Goal: Task Accomplishment & Management: Use online tool/utility

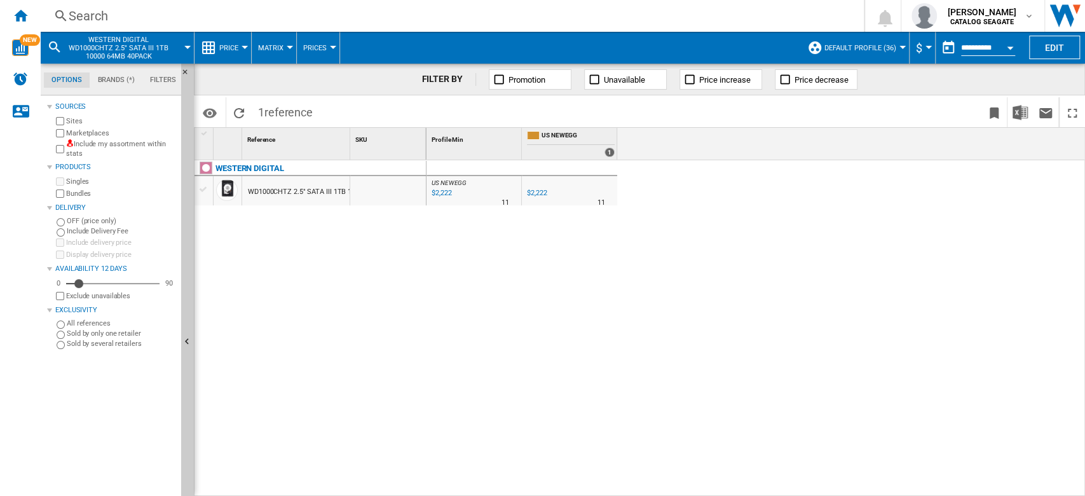
click at [439, 192] on div "$2,222" at bounding box center [441, 193] width 22 height 13
drag, startPoint x: 350, startPoint y: 145, endPoint x: 427, endPoint y: 154, distance: 77.5
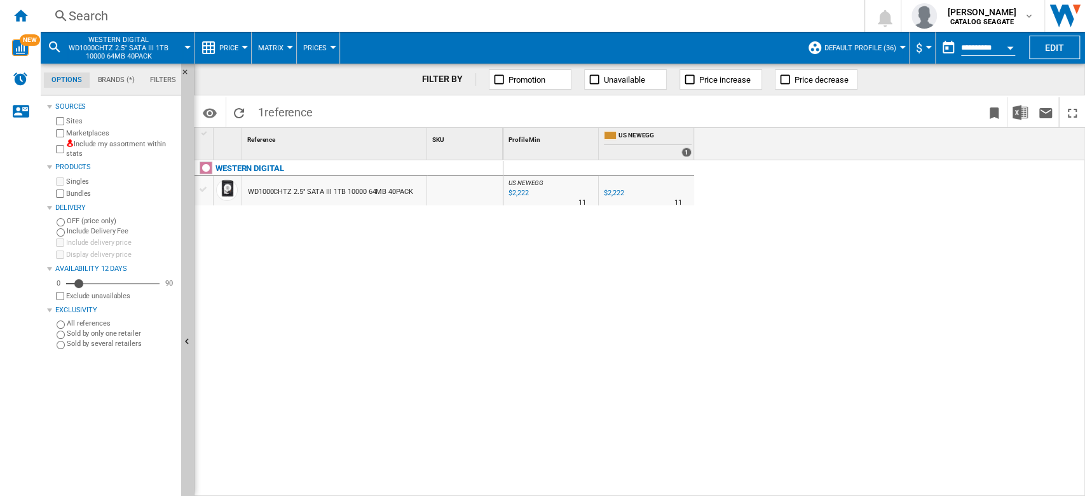
click at [187, 46] on div at bounding box center [187, 47] width 6 height 3
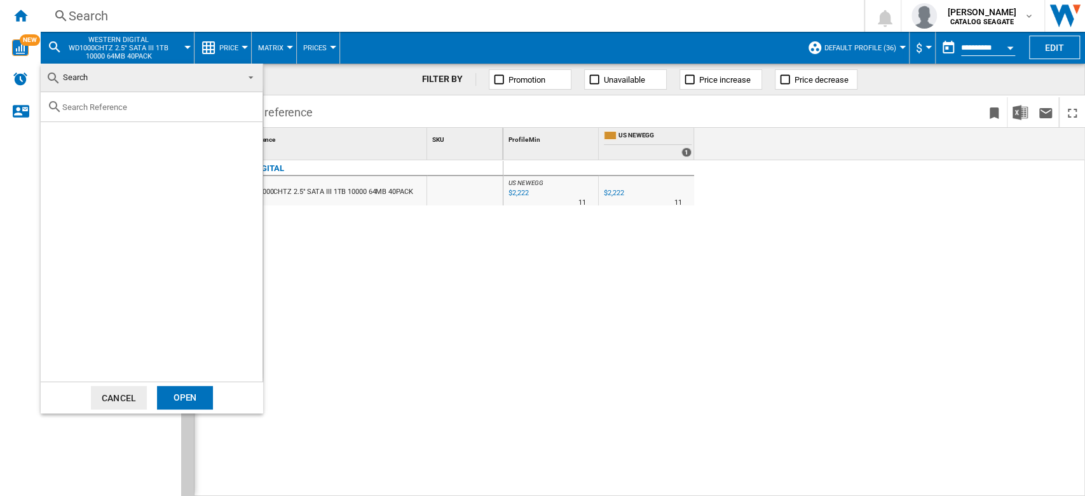
click at [184, 46] on md-backdrop at bounding box center [542, 248] width 1085 height 496
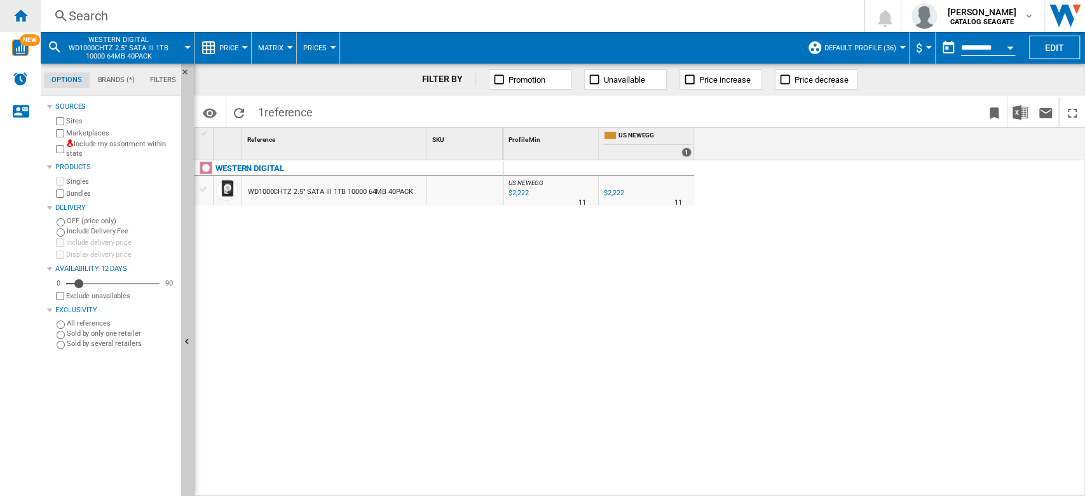
click at [30, 21] on div "Home" at bounding box center [20, 16] width 41 height 32
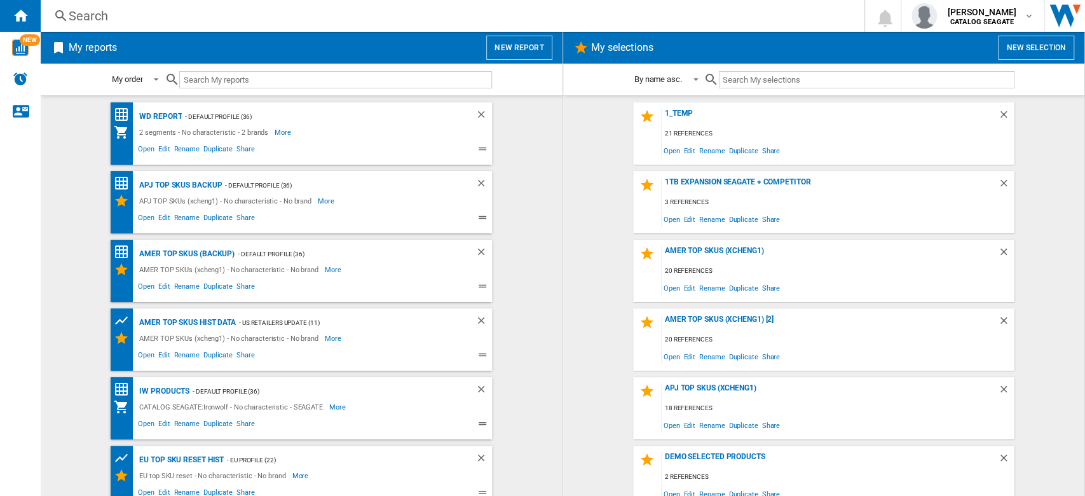
click at [533, 58] on button "New report" at bounding box center [518, 48] width 65 height 24
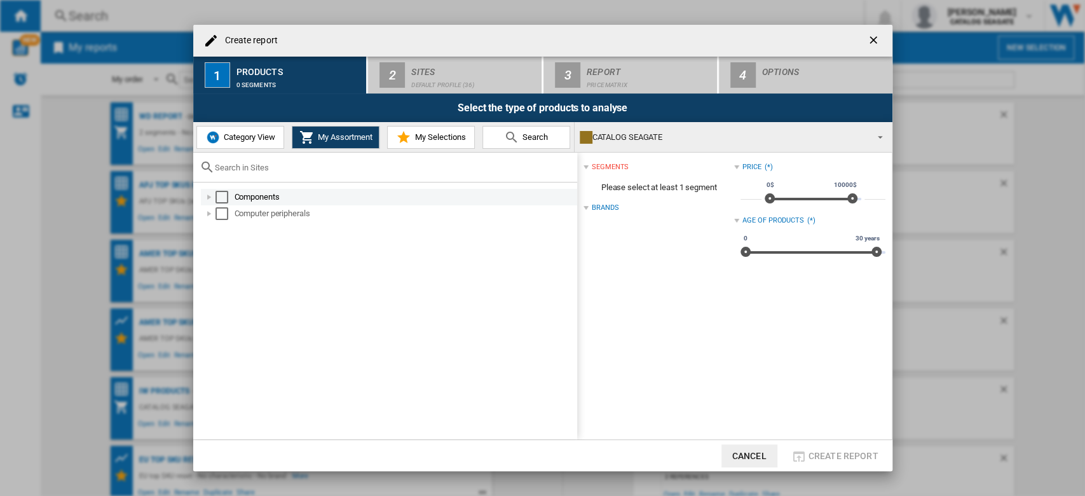
click at [222, 196] on div "Select" at bounding box center [221, 197] width 13 height 13
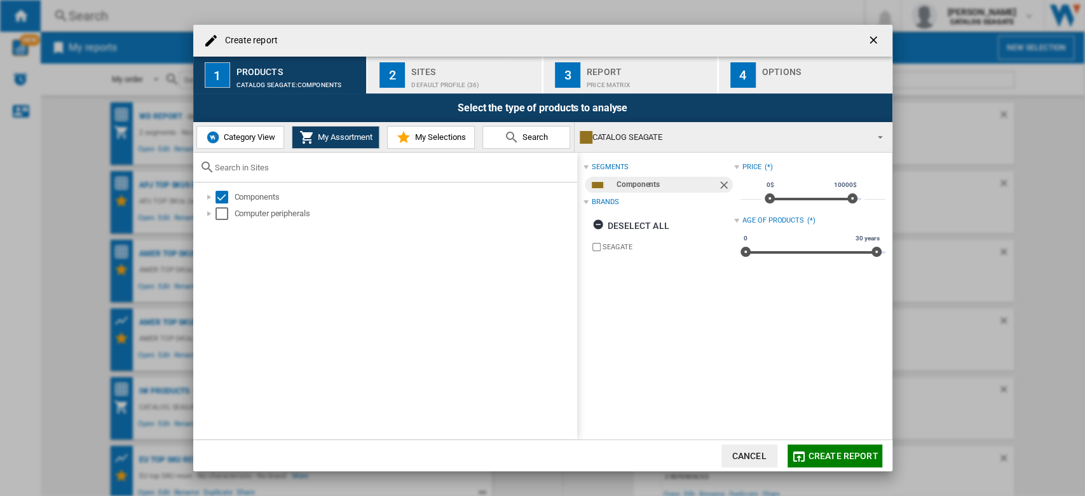
click at [217, 212] on div "Select" at bounding box center [221, 213] width 13 height 13
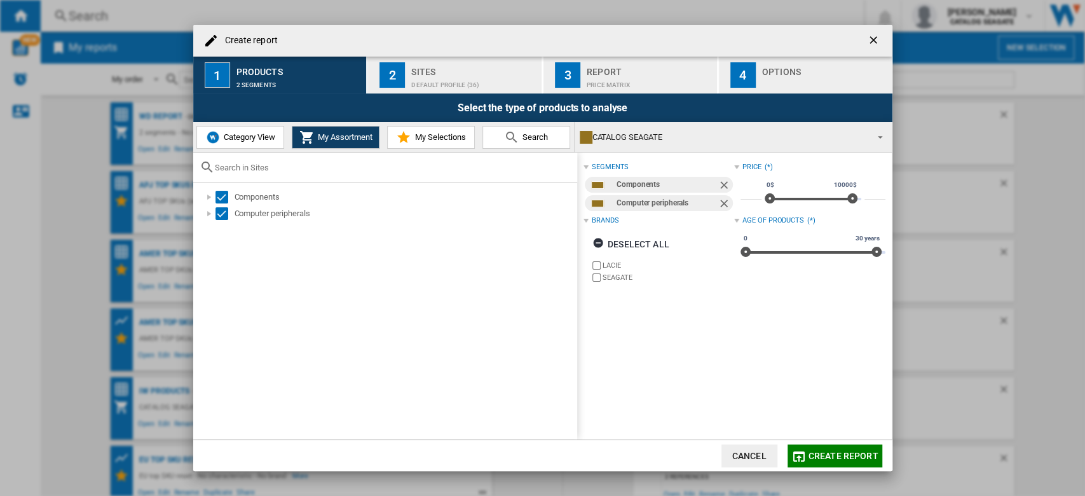
click at [443, 139] on span "My Selections" at bounding box center [438, 137] width 54 height 10
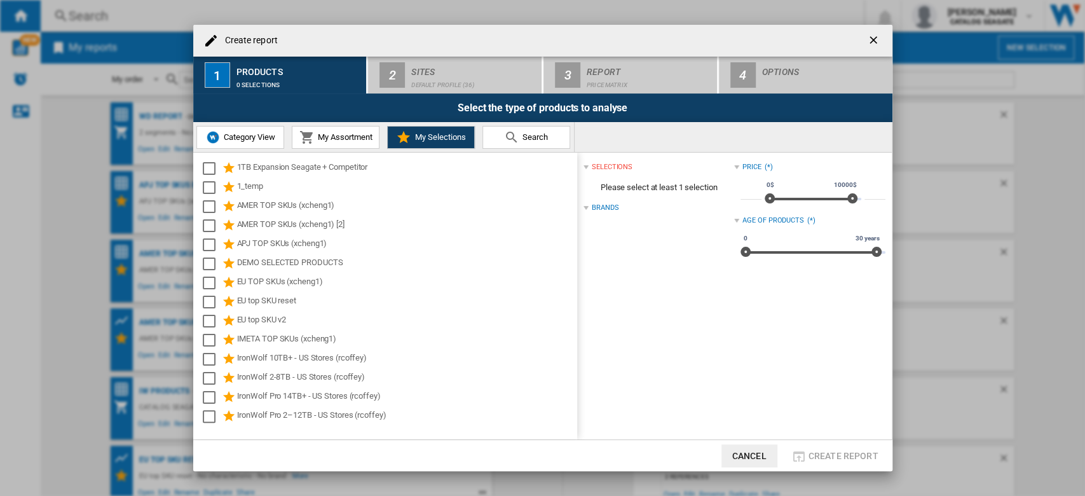
click at [372, 132] on span "My Assortment" at bounding box center [344, 137] width 58 height 10
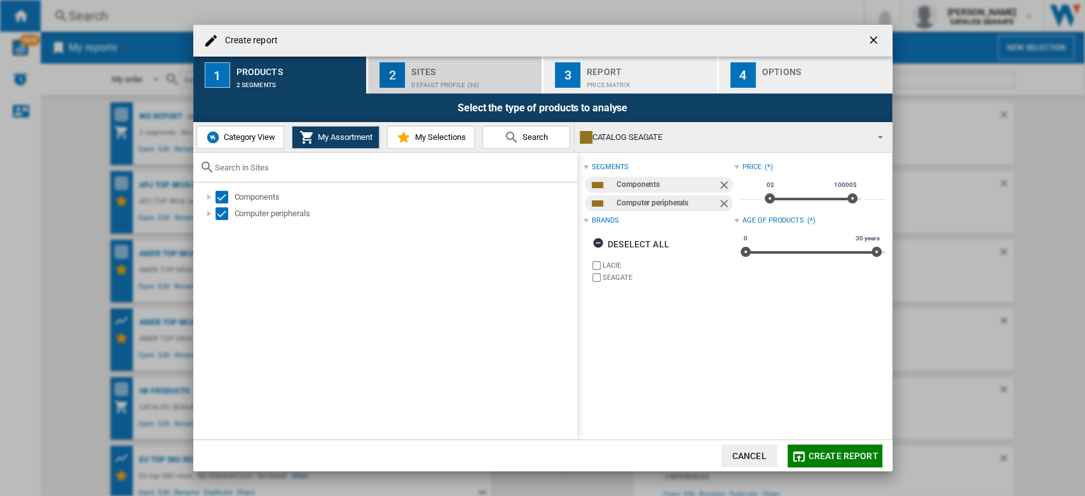
click at [466, 93] on button "2 Sites Default profile (36)" at bounding box center [455, 75] width 175 height 37
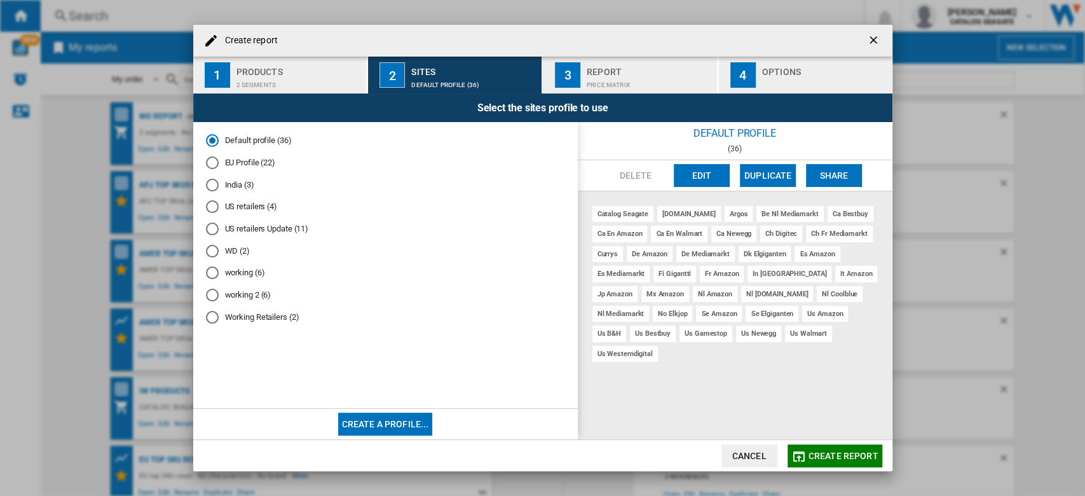
click at [208, 275] on div "working (6)" at bounding box center [212, 272] width 13 height 13
click at [714, 177] on button "Edit" at bounding box center [702, 175] width 56 height 23
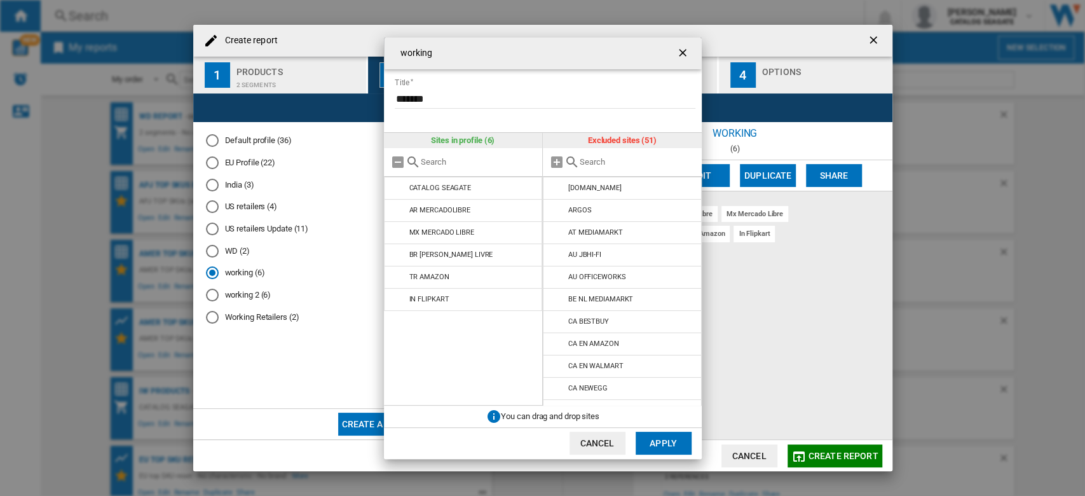
click at [587, 163] on input "text" at bounding box center [638, 162] width 116 height 10
click at [554, 191] on md-icon at bounding box center [557, 187] width 15 height 15
click at [673, 446] on button "Apply" at bounding box center [664, 443] width 56 height 23
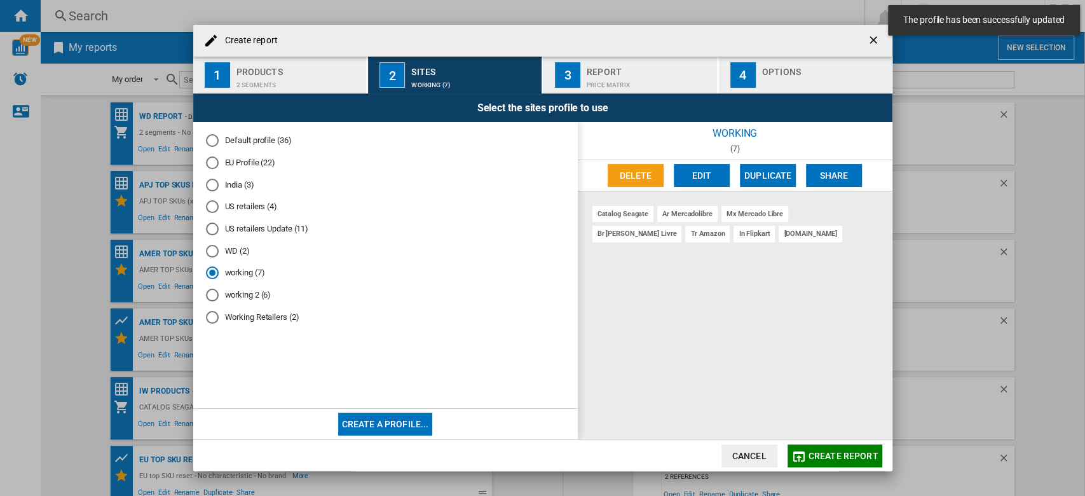
click at [844, 451] on span "Create report" at bounding box center [843, 456] width 70 height 10
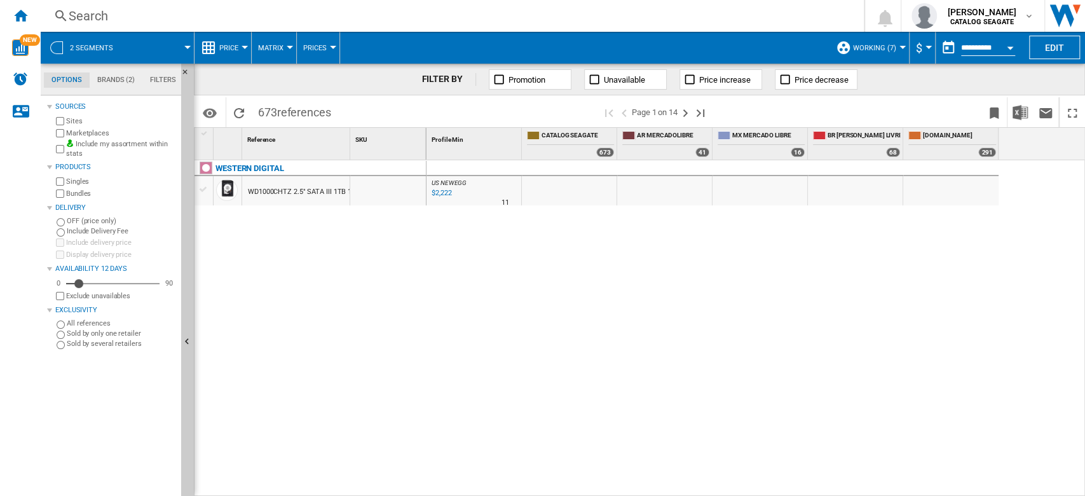
click at [890, 51] on span "working (7)" at bounding box center [874, 48] width 43 height 8
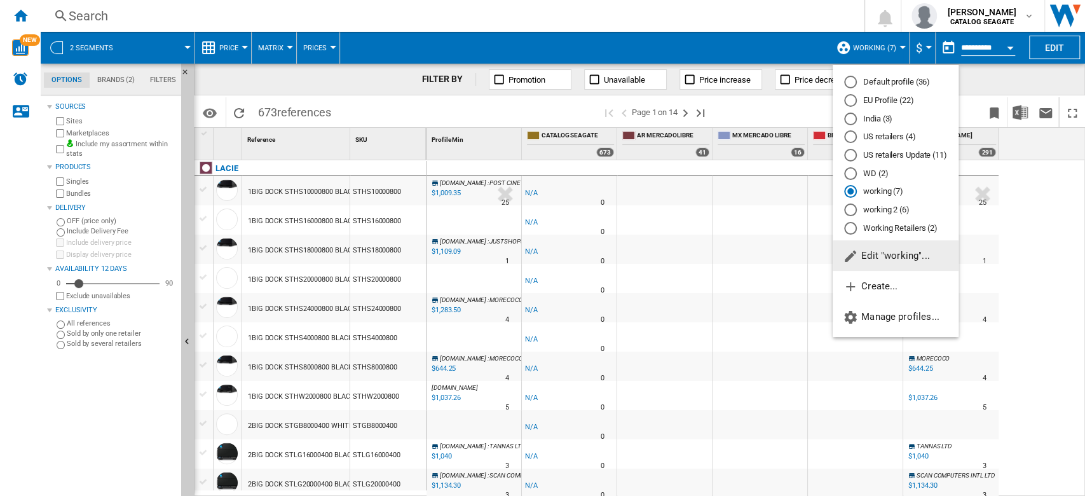
click at [895, 259] on span "Edit "working"..." at bounding box center [886, 255] width 87 height 11
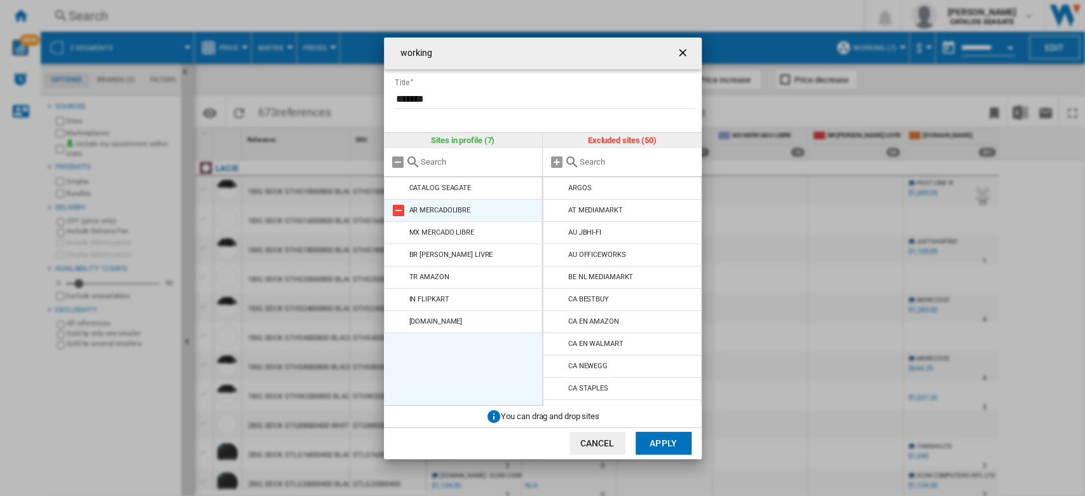
click at [402, 206] on md-icon "working Title ..." at bounding box center [398, 210] width 15 height 15
click at [401, 206] on md-icon "working Title ..." at bounding box center [398, 210] width 15 height 15
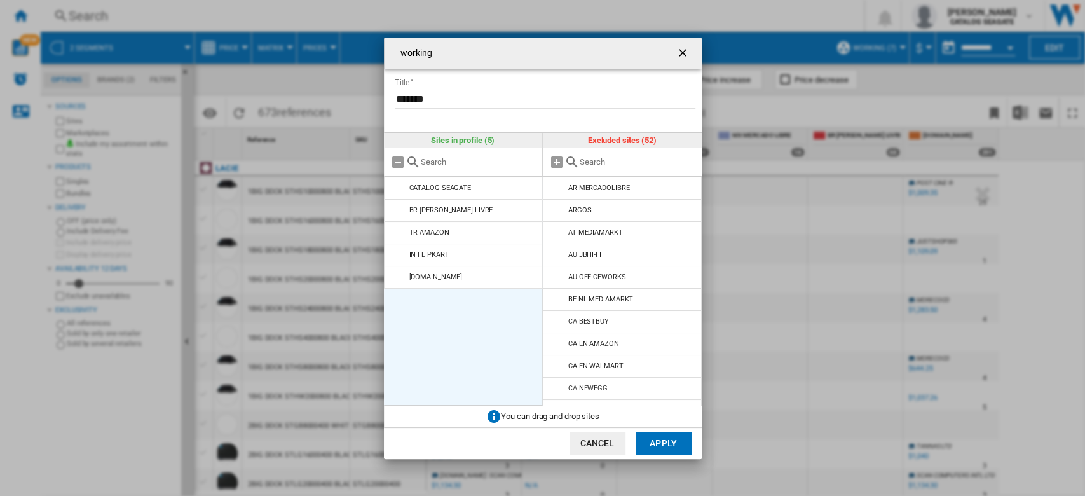
click at [401, 206] on md-icon "working Title ..." at bounding box center [398, 210] width 15 height 15
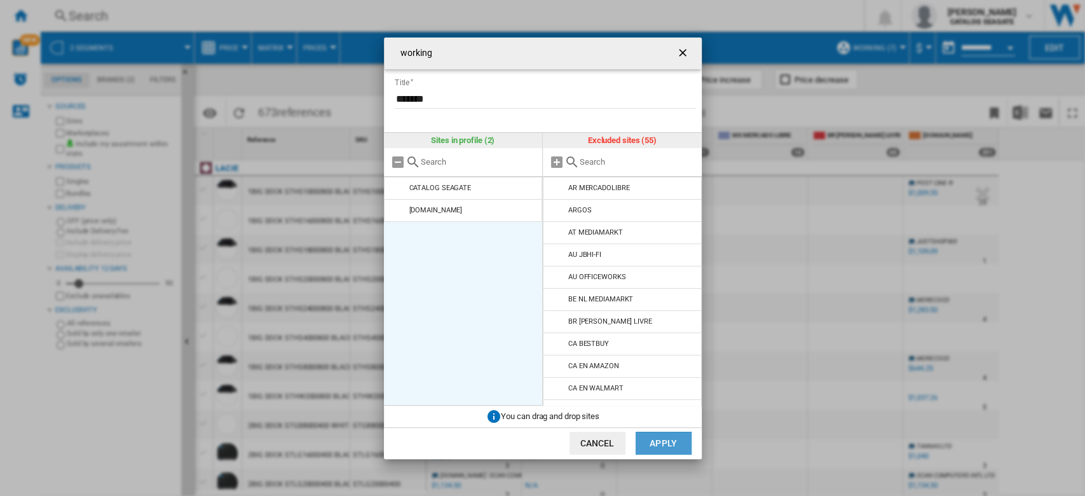
click at [660, 440] on button "Apply" at bounding box center [664, 443] width 56 height 23
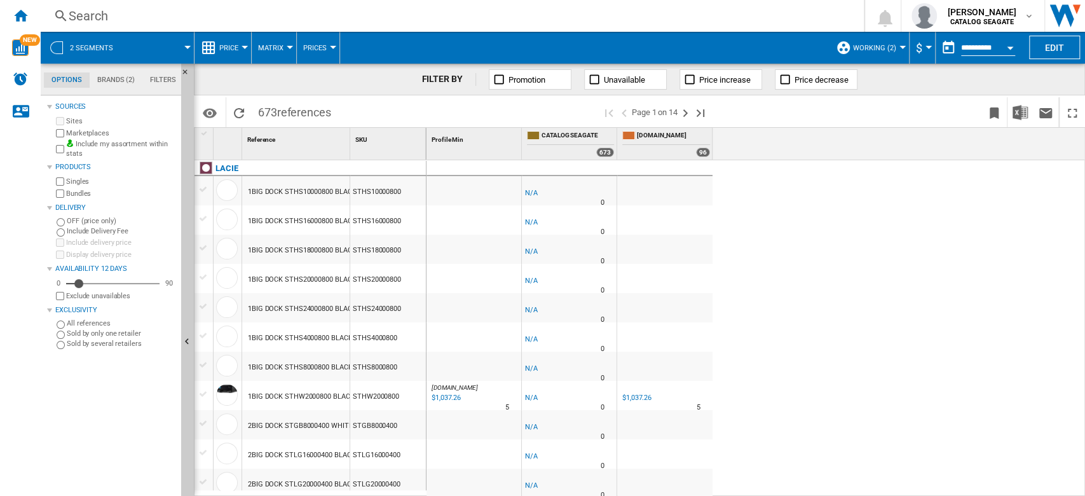
click at [120, 13] on div "Search" at bounding box center [450, 16] width 762 height 18
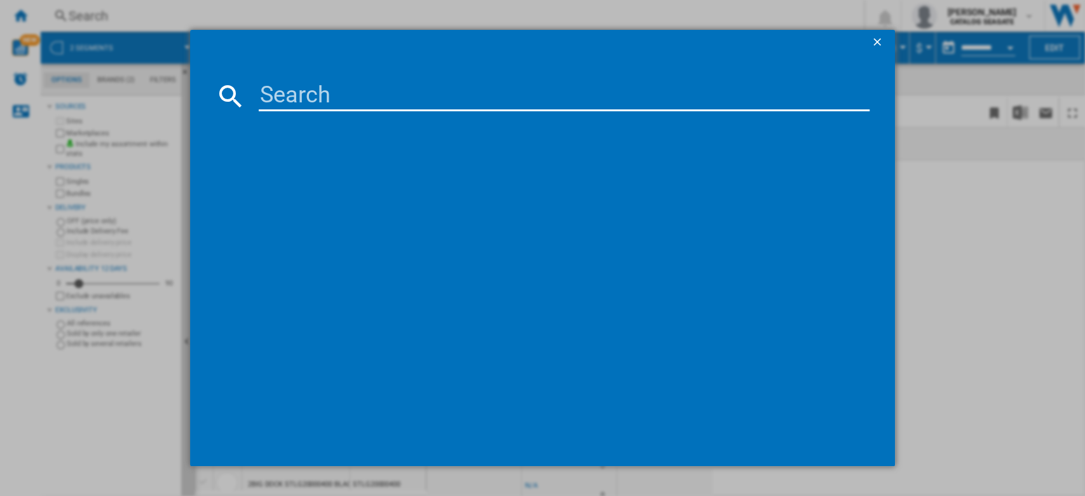
click at [351, 97] on input at bounding box center [564, 96] width 611 height 31
paste input "WD C50 WDBMPH0010BNC-WCSN"
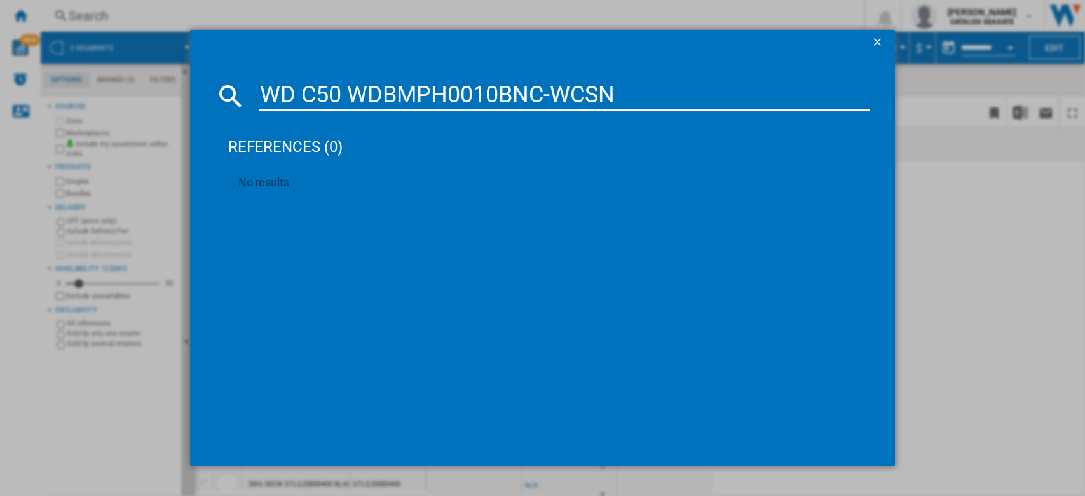
click at [550, 99] on input "WD C50 WDBMPH0010BNC-WCSN" at bounding box center [564, 96] width 611 height 31
drag, startPoint x: 344, startPoint y: 95, endPoint x: 236, endPoint y: 99, distance: 108.8
click at [236, 99] on div "WD C50 WDBMPH0010BNCWCSN" at bounding box center [542, 96] width 655 height 31
type input "WDBMPH0010BNCWCSN"
click at [874, 44] on ng-md-icon "getI18NText('BUTTONS.CLOSE_DIALOG')" at bounding box center [878, 43] width 15 height 15
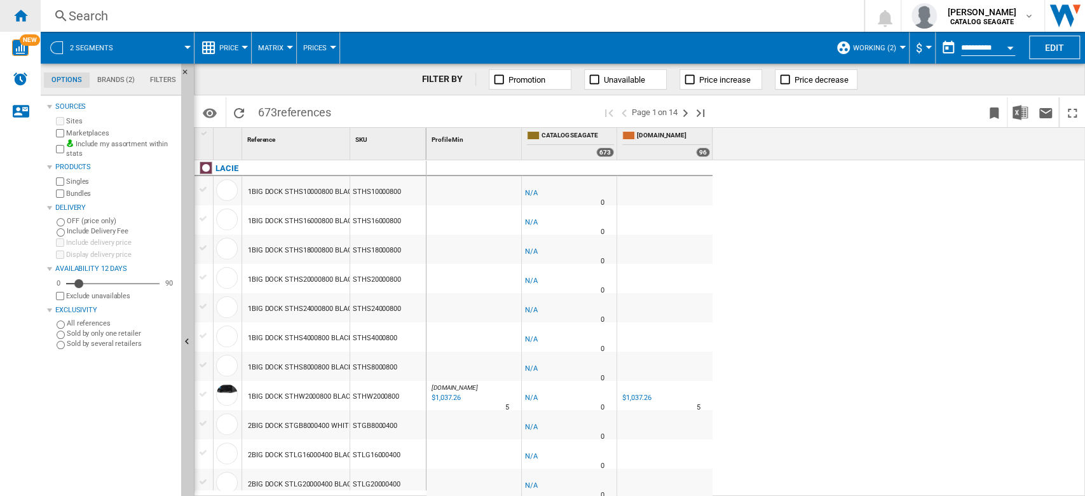
click at [29, 13] on div "Home" at bounding box center [20, 16] width 41 height 32
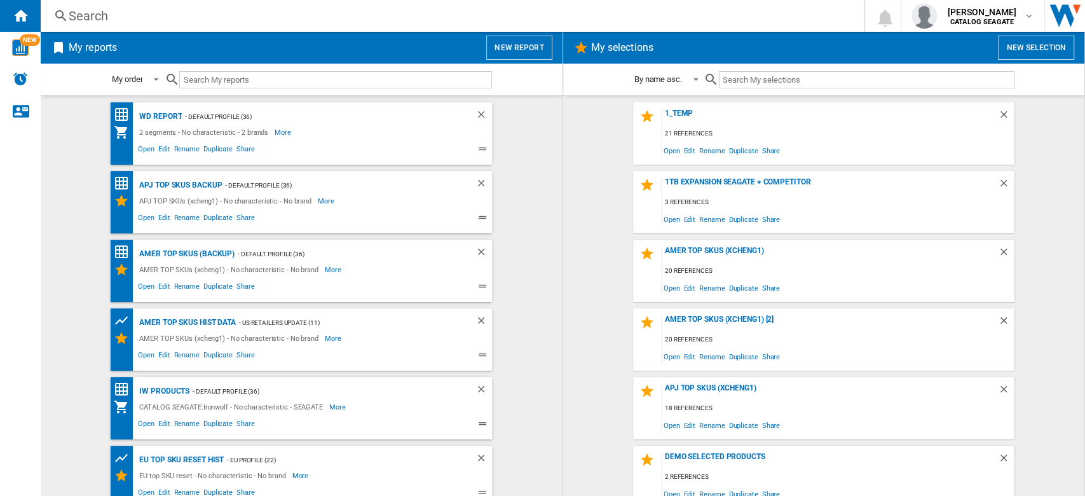
click at [521, 44] on button "New report" at bounding box center [518, 48] width 65 height 24
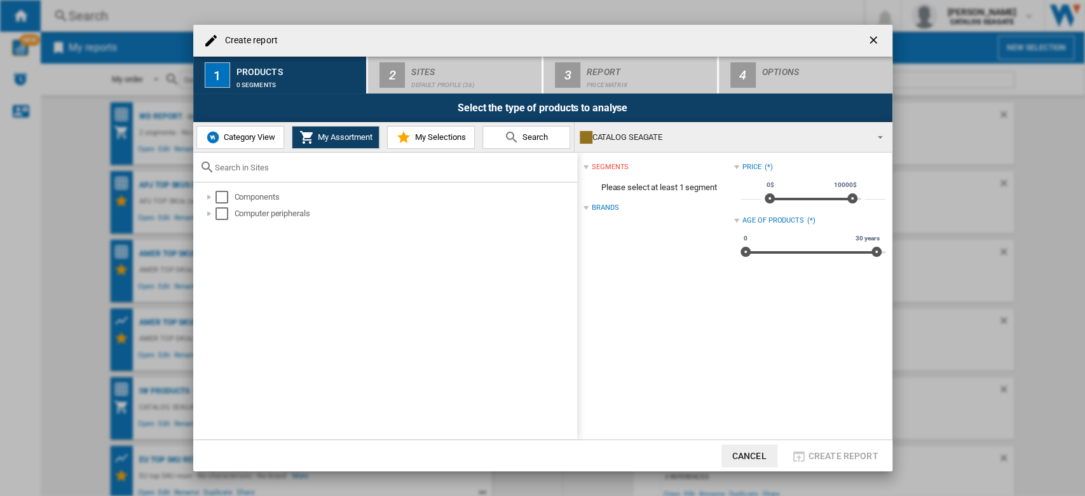
click at [264, 135] on span "Category View" at bounding box center [248, 137] width 55 height 10
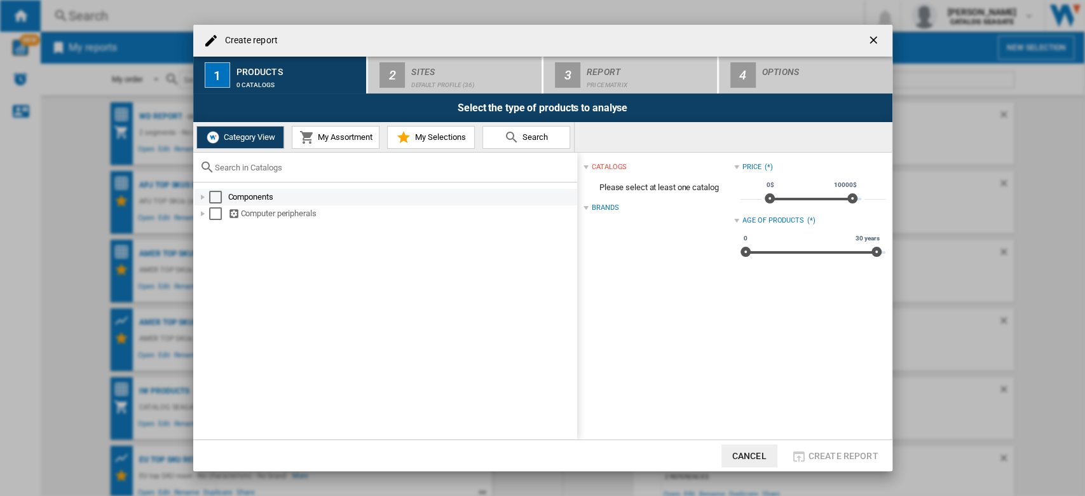
click at [203, 196] on div "Create report ..." at bounding box center [202, 197] width 13 height 13
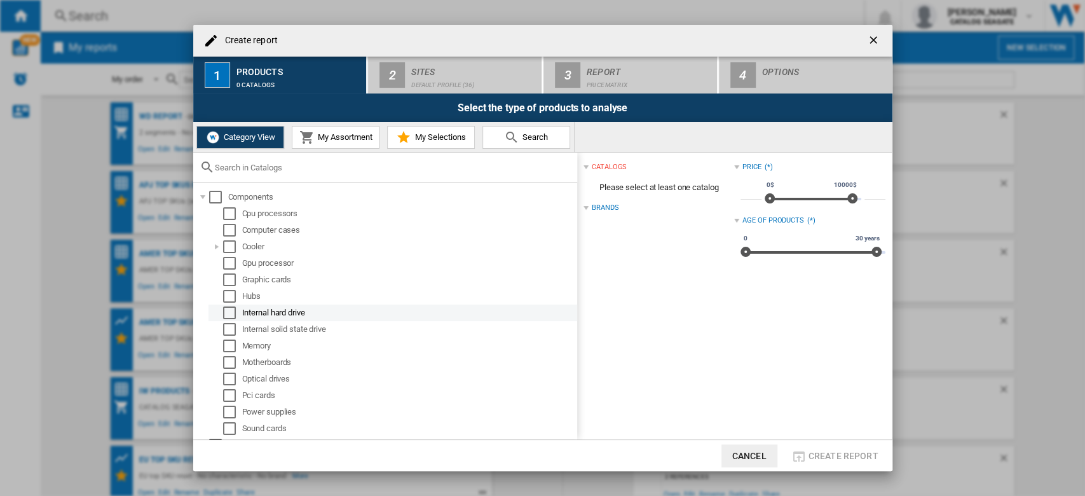
click at [229, 314] on div "Select" at bounding box center [229, 312] width 13 height 13
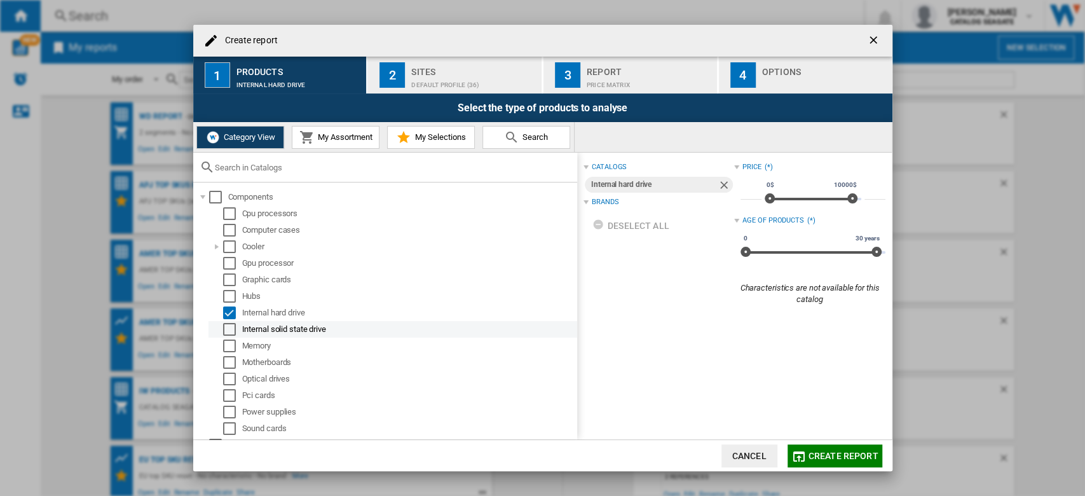
click at [225, 333] on div "Select" at bounding box center [229, 329] width 13 height 13
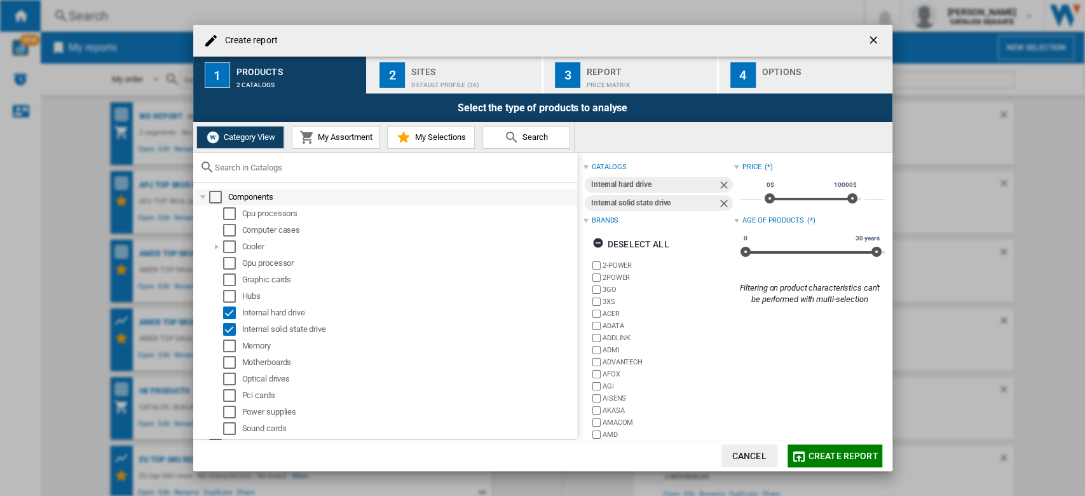
click at [209, 193] on div "Select" at bounding box center [215, 197] width 13 height 13
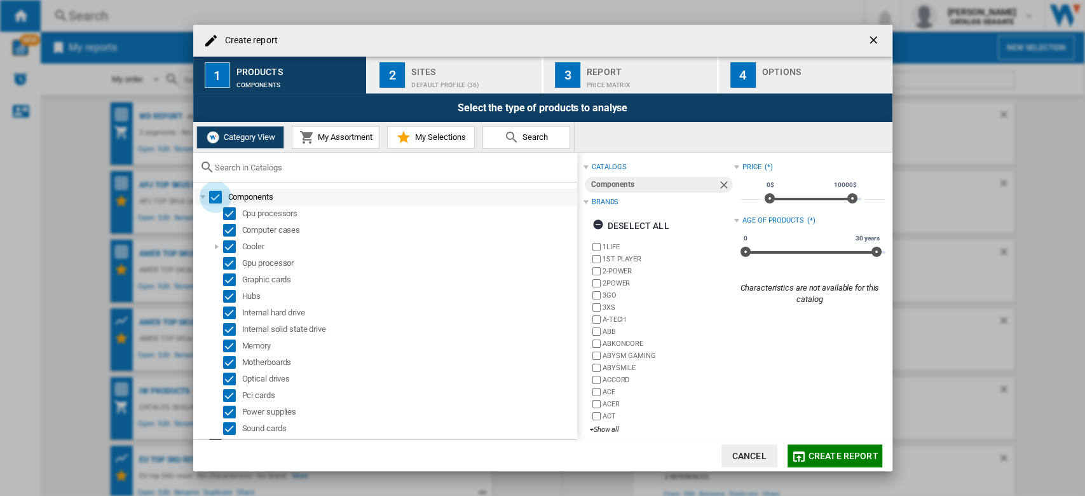
click at [220, 196] on div "Select" at bounding box center [215, 197] width 13 height 13
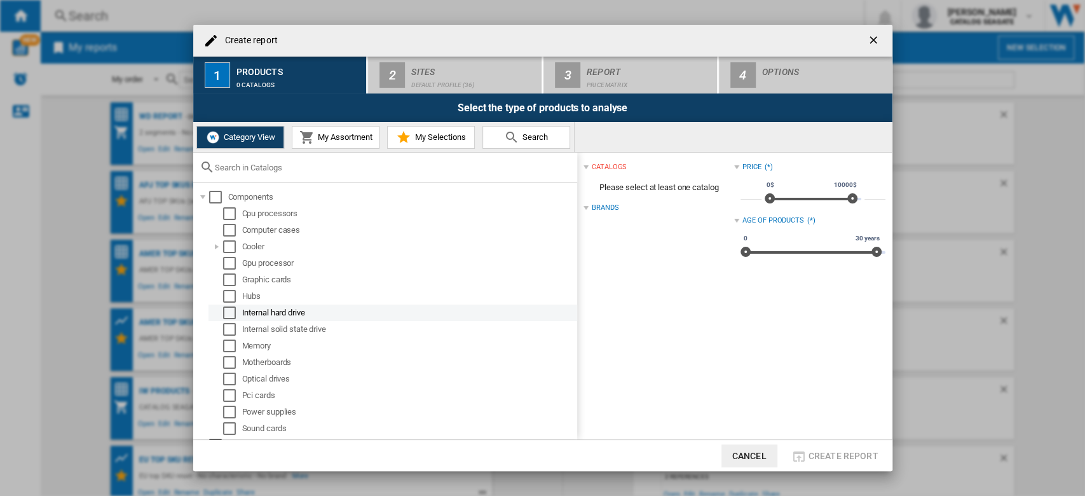
click at [226, 313] on div "Select" at bounding box center [229, 312] width 13 height 13
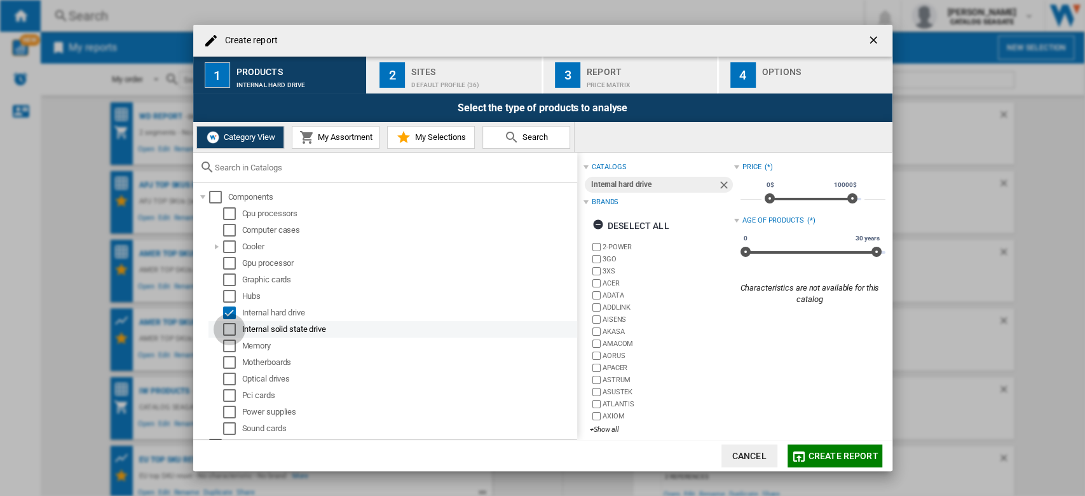
click at [230, 335] on div "Select" at bounding box center [229, 329] width 13 height 13
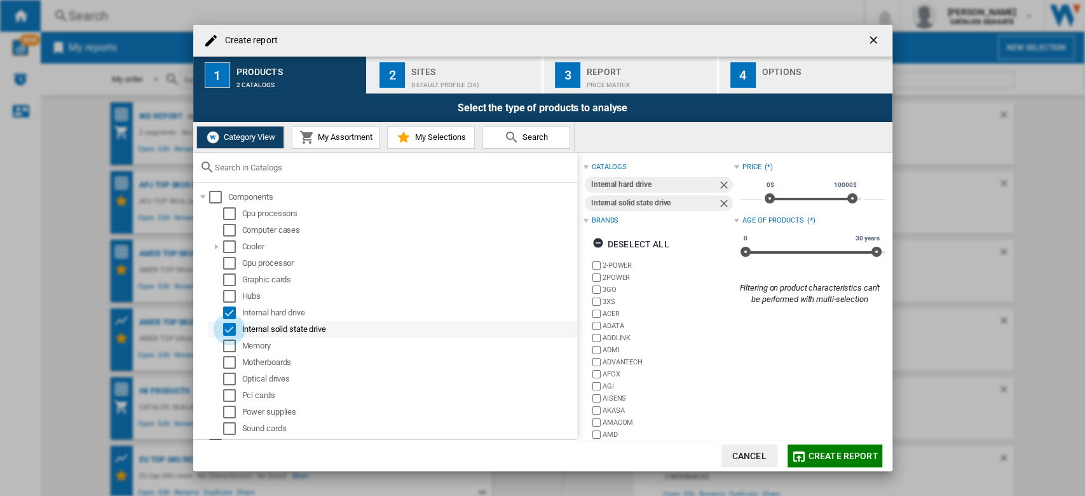
click at [229, 329] on div "Select" at bounding box center [229, 329] width 13 height 13
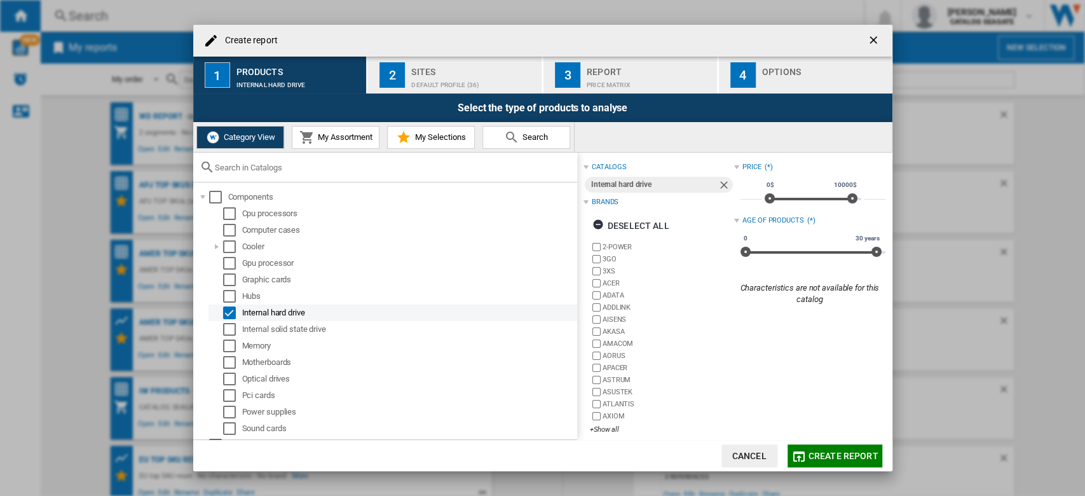
click at [228, 313] on div "Select" at bounding box center [229, 312] width 13 height 13
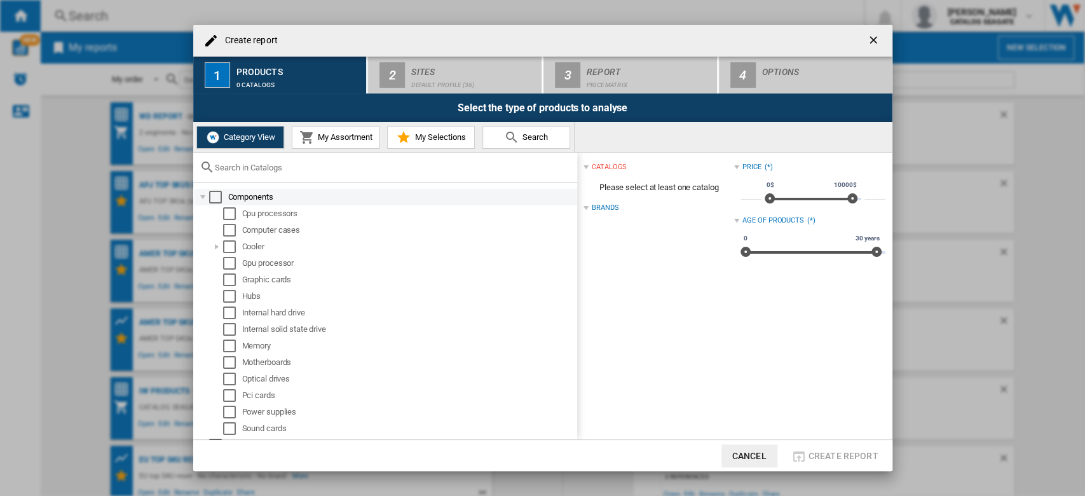
click at [207, 198] on div "Create report ..." at bounding box center [202, 197] width 13 height 13
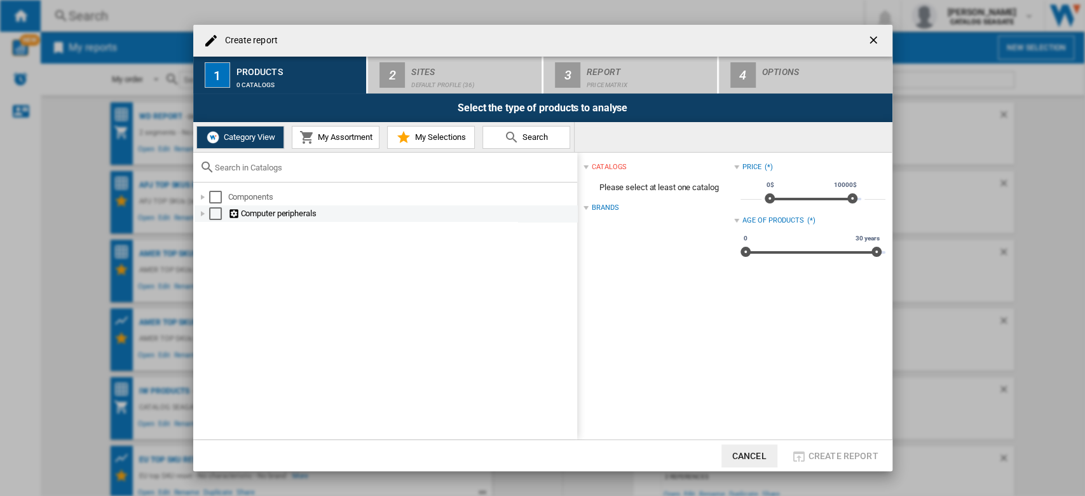
click at [200, 217] on div "Create report ..." at bounding box center [202, 213] width 13 height 13
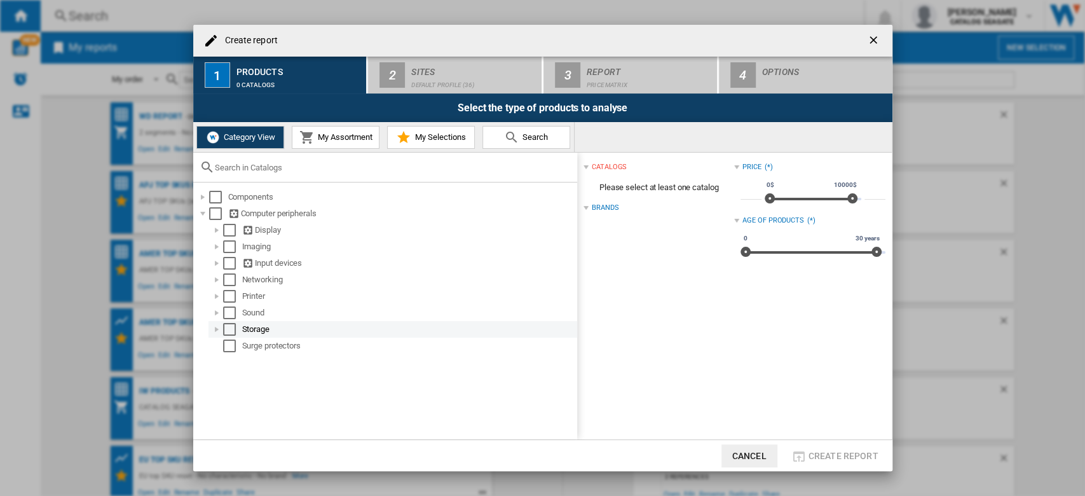
click at [228, 326] on div "Select" at bounding box center [229, 329] width 13 height 13
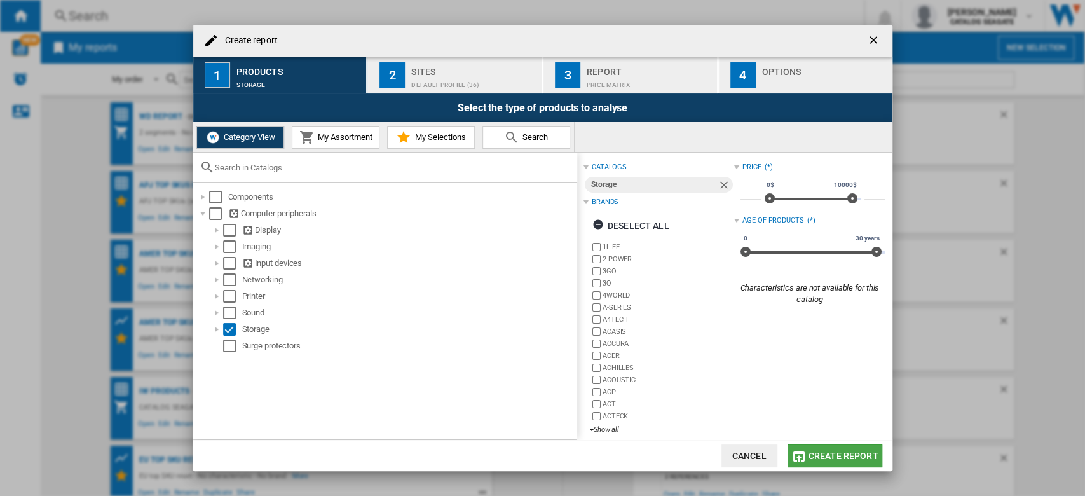
click at [820, 451] on span "Create report" at bounding box center [843, 456] width 70 height 10
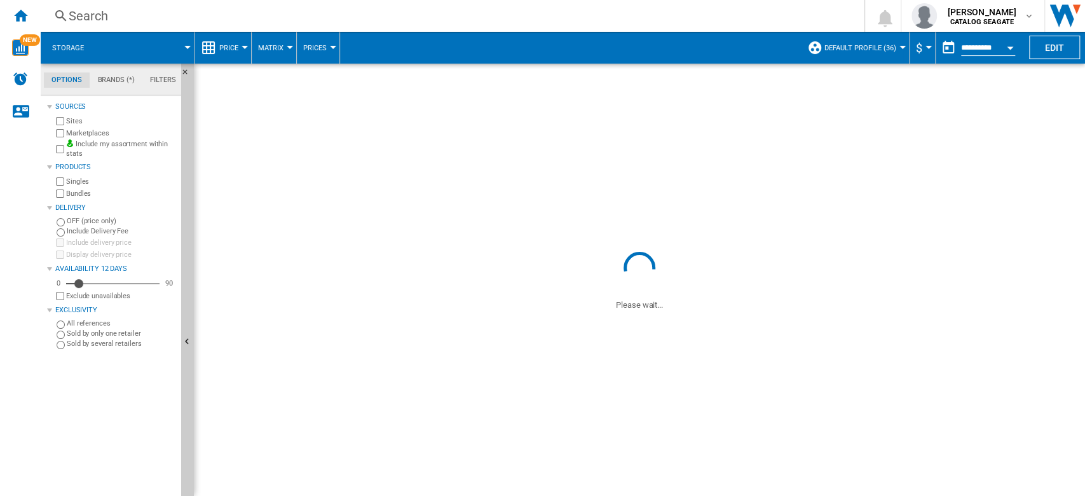
click at [888, 48] on span "Default profile (36)" at bounding box center [860, 48] width 72 height 8
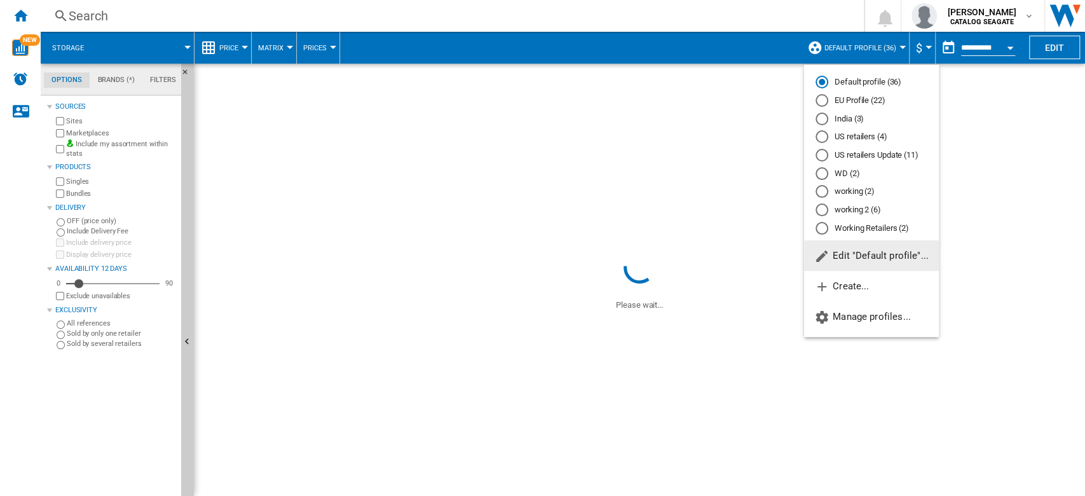
click at [849, 114] on md-radio-button "India (3)" at bounding box center [871, 118] width 112 height 12
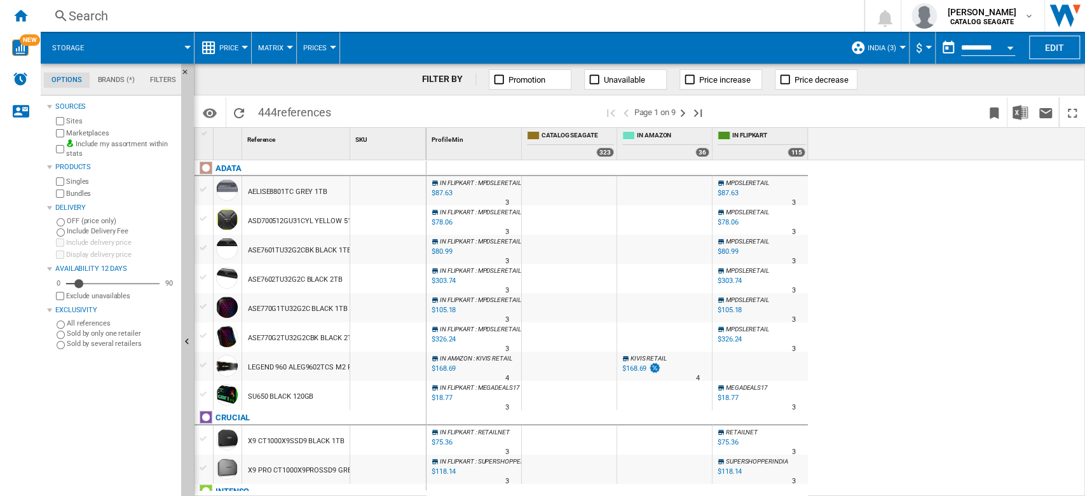
click at [888, 44] on span "India (3)" at bounding box center [881, 48] width 29 height 8
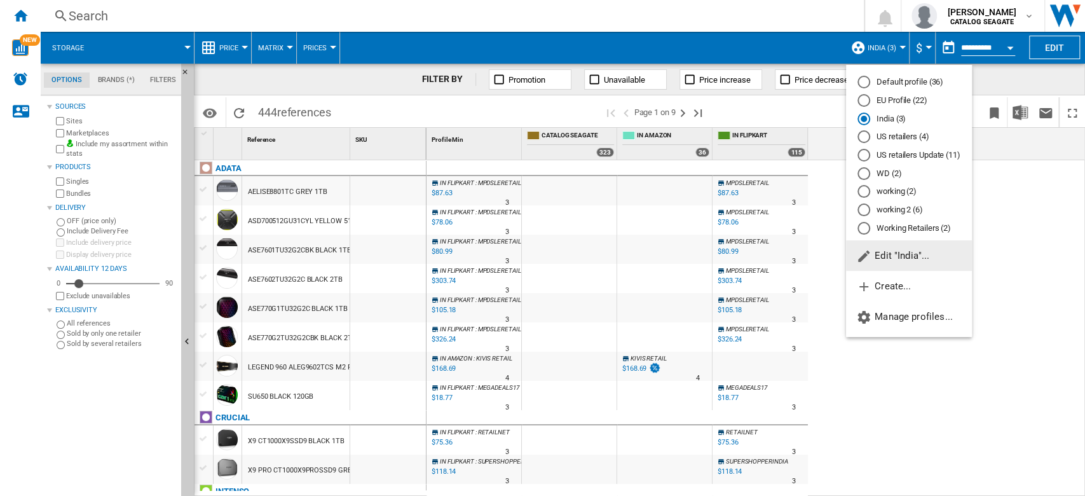
click at [908, 262] on button "Edit "India"..." at bounding box center [909, 255] width 126 height 31
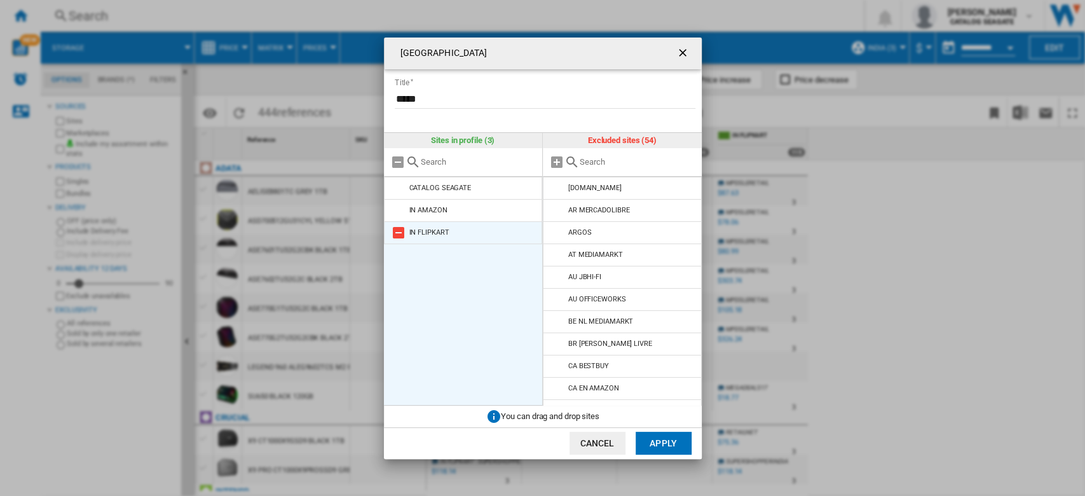
click at [398, 233] on md-icon "India Title ..." at bounding box center [398, 232] width 15 height 15
click at [657, 446] on button "Apply" at bounding box center [664, 443] width 56 height 23
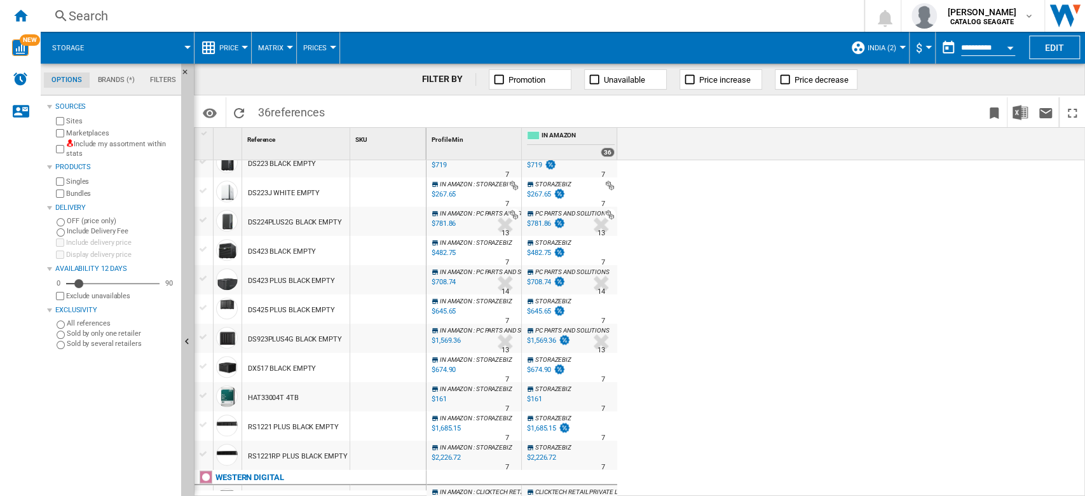
scroll to position [838, 0]
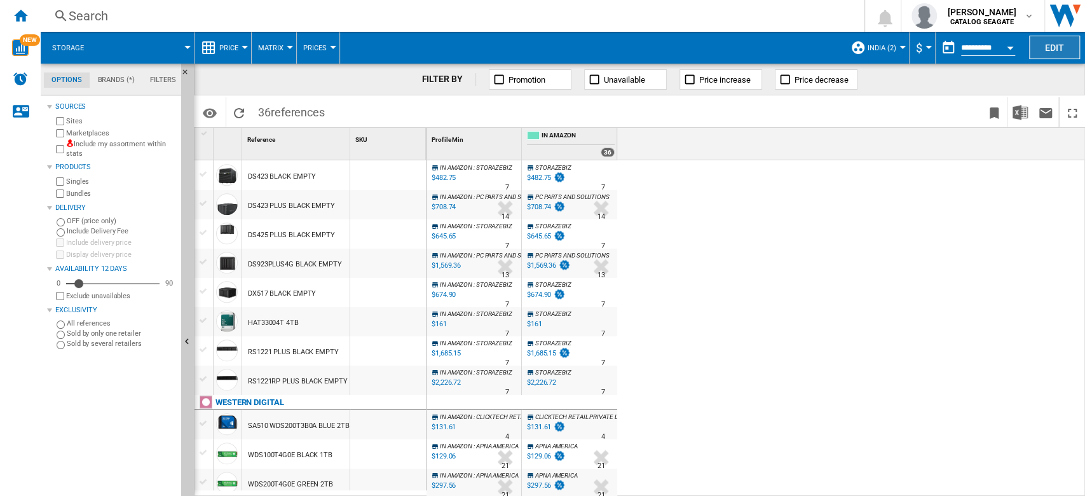
click at [1041, 40] on button "Edit" at bounding box center [1054, 48] width 51 height 24
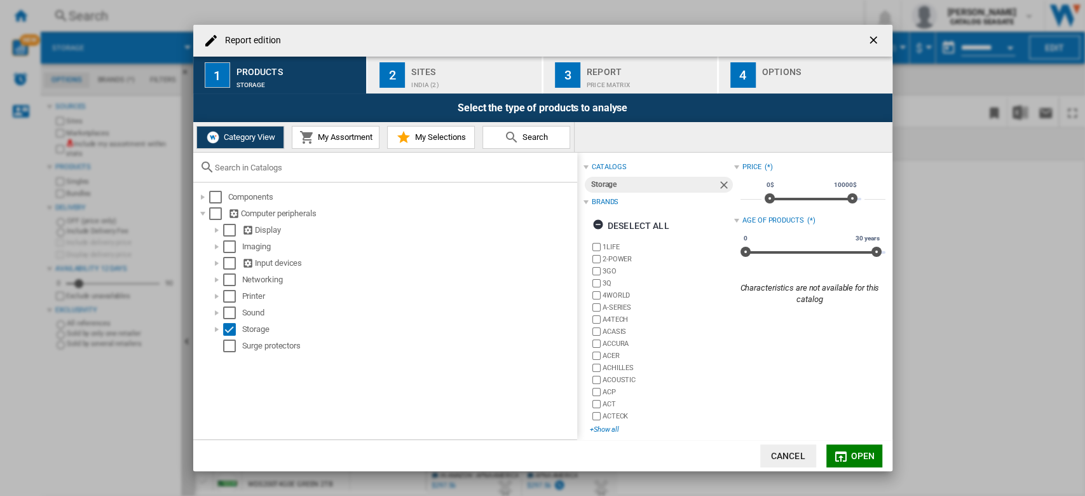
click at [611, 430] on div "+Show all" at bounding box center [662, 430] width 144 height 10
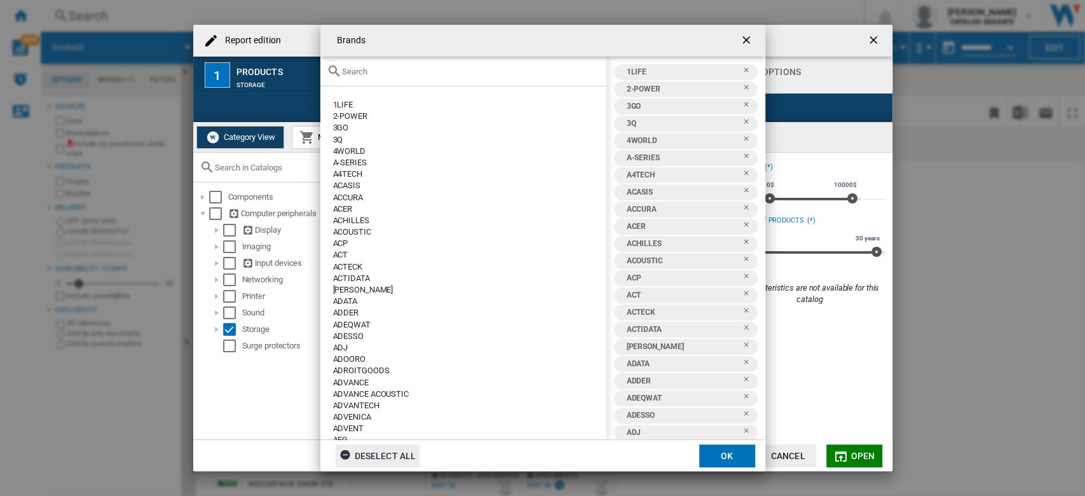
click at [396, 457] on div "Deselect all" at bounding box center [377, 455] width 77 height 23
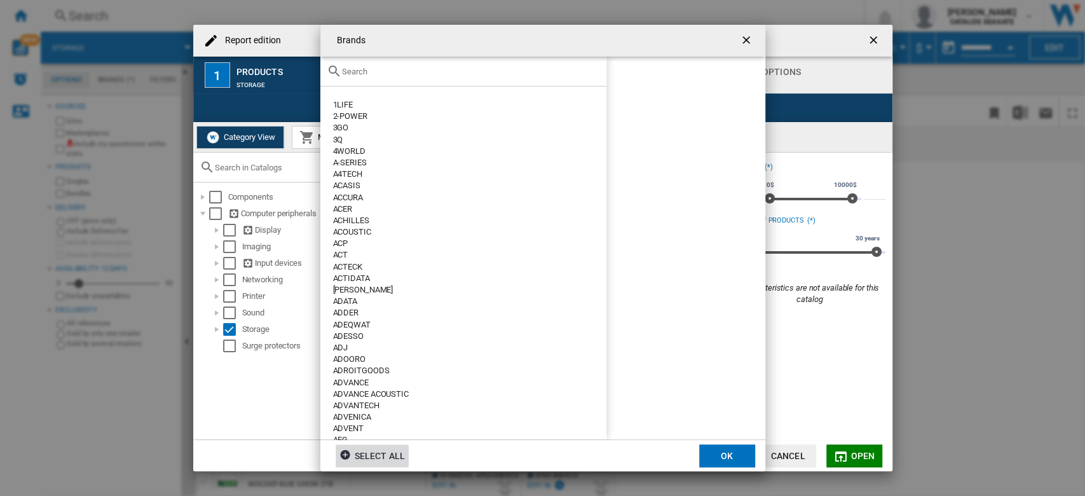
click at [498, 71] on input "text" at bounding box center [471, 72] width 258 height 10
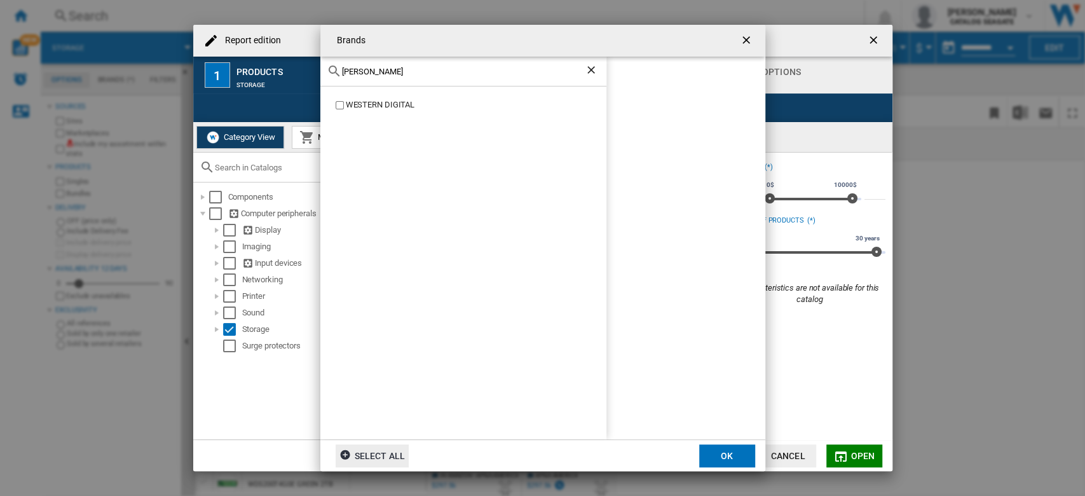
type input "[PERSON_NAME]"
click at [749, 454] on button "OK" at bounding box center [727, 455] width 56 height 23
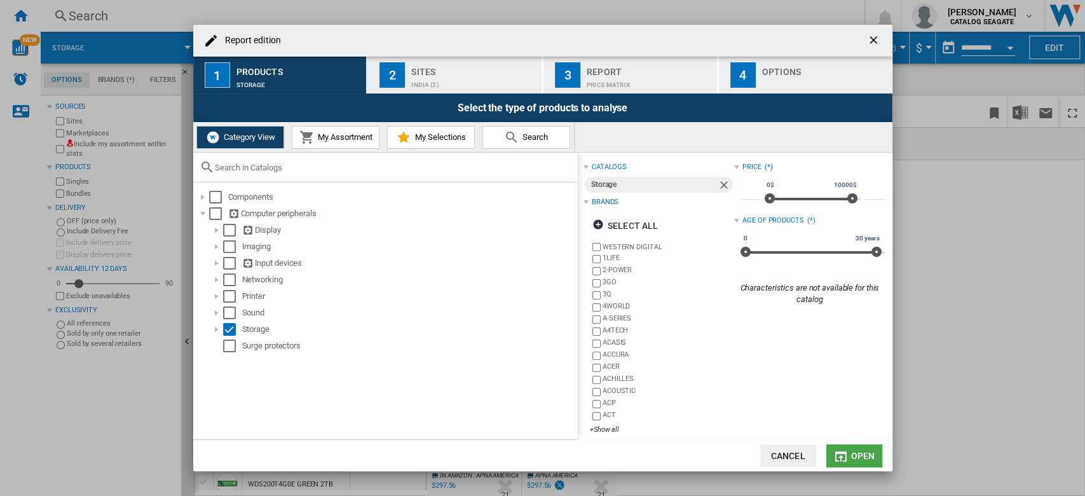
click at [859, 453] on span "Open" at bounding box center [862, 456] width 24 height 10
